Goal: Task Accomplishment & Management: Use online tool/utility

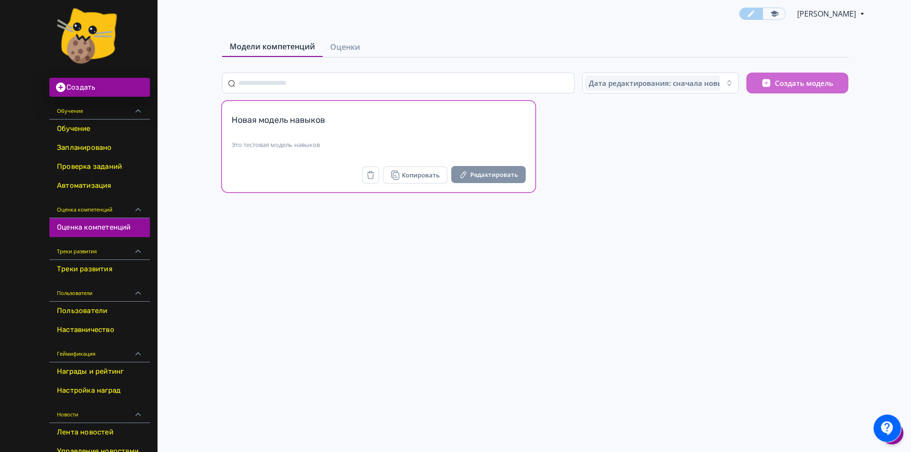
click at [468, 174] on icon "button" at bounding box center [463, 174] width 9 height 9
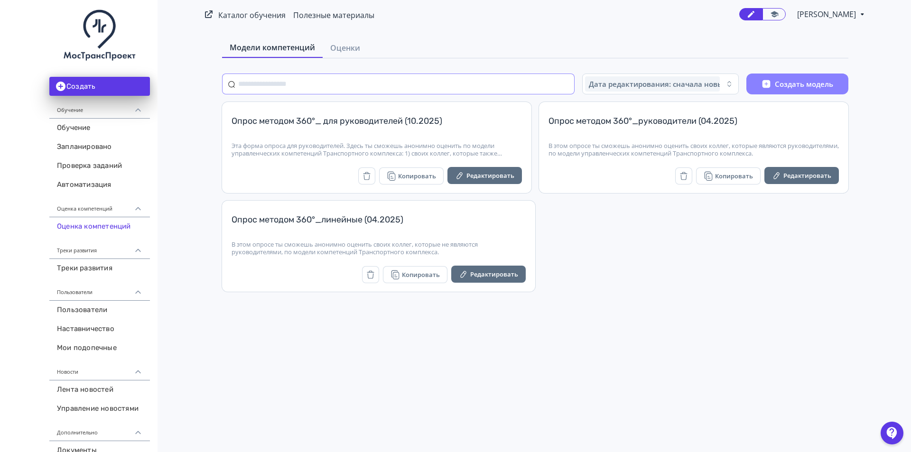
click at [490, 80] on input "text" at bounding box center [398, 84] width 353 height 21
paste input "**********"
type input "**********"
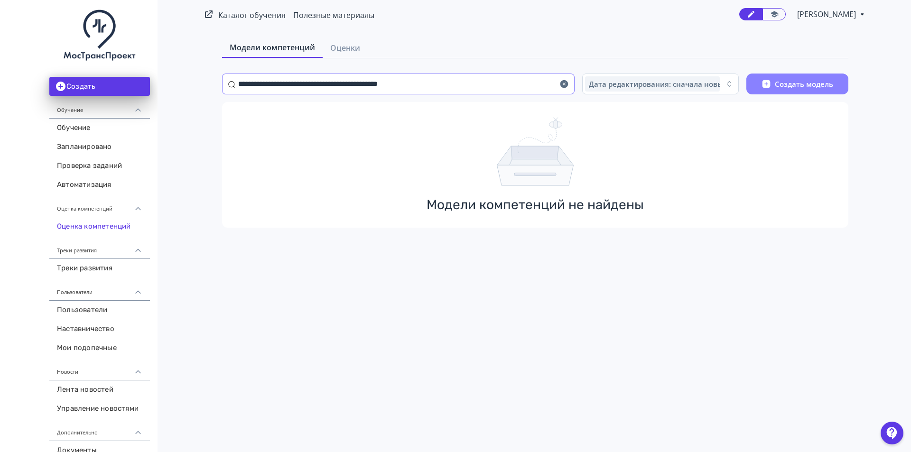
click at [566, 84] on icon "button" at bounding box center [564, 84] width 8 height 8
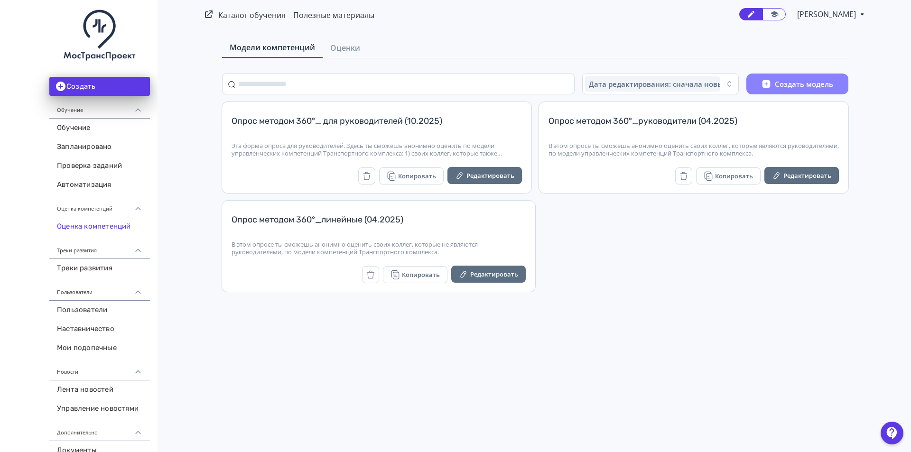
drag, startPoint x: 857, startPoint y: 281, endPoint x: 852, endPoint y: 279, distance: 5.4
click at [857, 281] on div "Дата редактирования: сначала новые Создать модель Опрос методом 360°_ для руков…" at bounding box center [535, 187] width 657 height 226
click at [343, 44] on span "Оценки" at bounding box center [345, 47] width 30 height 11
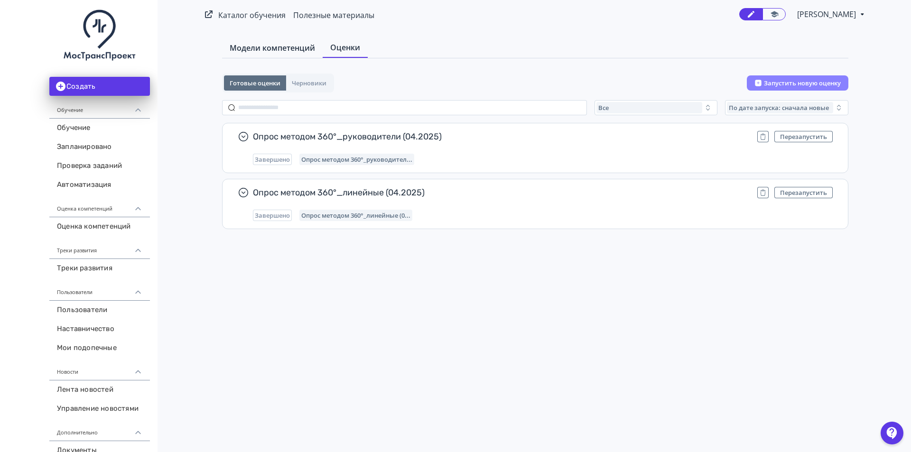
click at [289, 49] on span "Модели компетенций" at bounding box center [272, 47] width 85 height 11
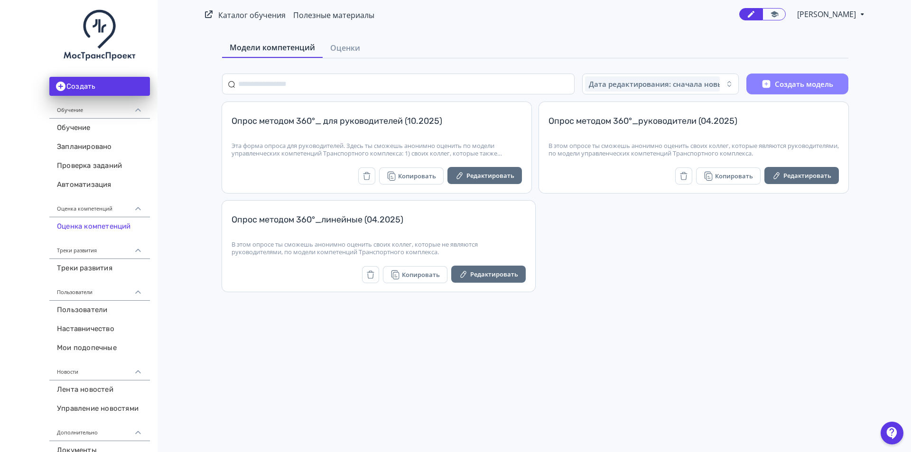
click at [795, 280] on div "Опрос методом 360°_ для руководителей (10.2025) Эта форма опроса для руководите…" at bounding box center [535, 197] width 626 height 190
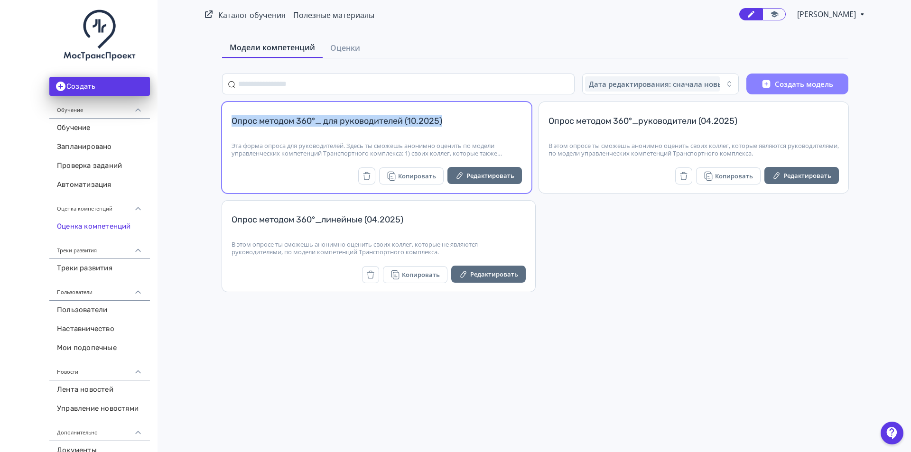
drag, startPoint x: 447, startPoint y: 120, endPoint x: 230, endPoint y: 123, distance: 216.9
click at [227, 123] on div "Опрос методом 360°_ для руководителей (10.2025) Эта форма опроса для руководите…" at bounding box center [376, 147] width 309 height 91
copy div "Опрос методом 360°_ для руководителей (10.2025)"
click at [467, 174] on button "Редактировать" at bounding box center [484, 175] width 74 height 17
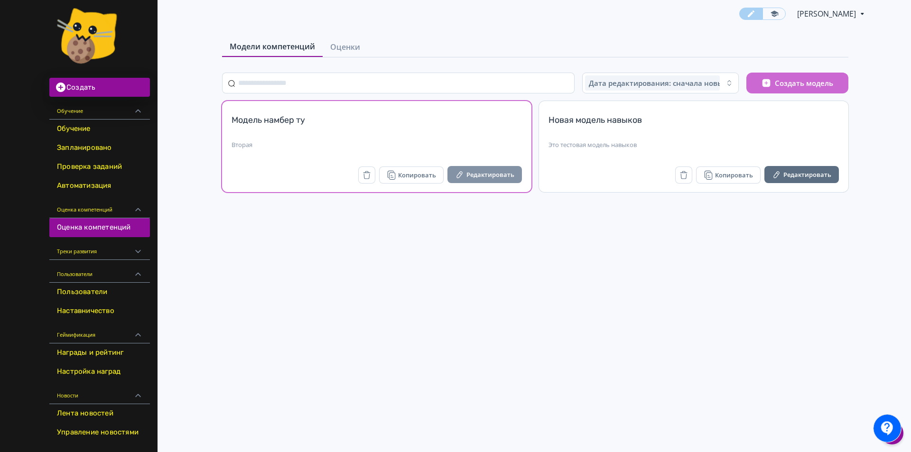
click at [460, 175] on icon "button" at bounding box center [459, 174] width 9 height 9
